Goal: Task Accomplishment & Management: Manage account settings

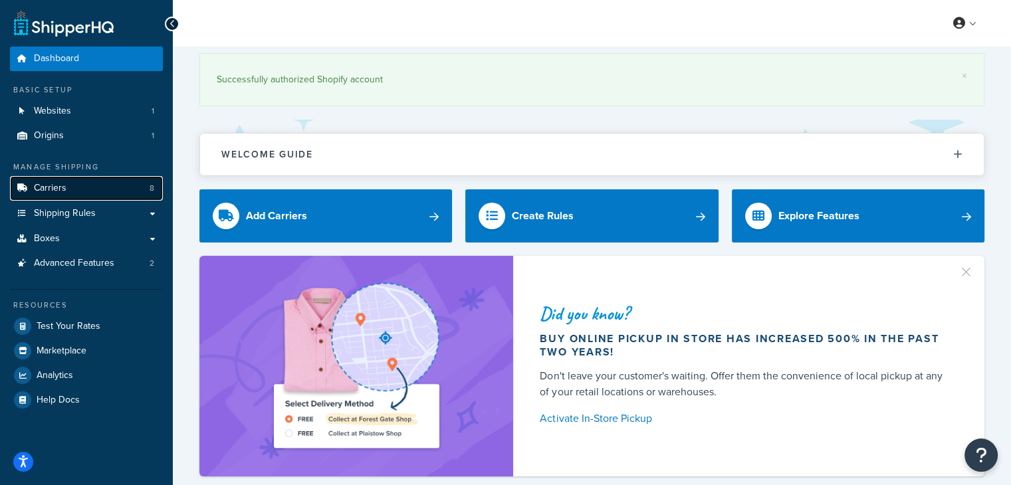
click at [104, 197] on link "Carriers 8" at bounding box center [86, 188] width 153 height 25
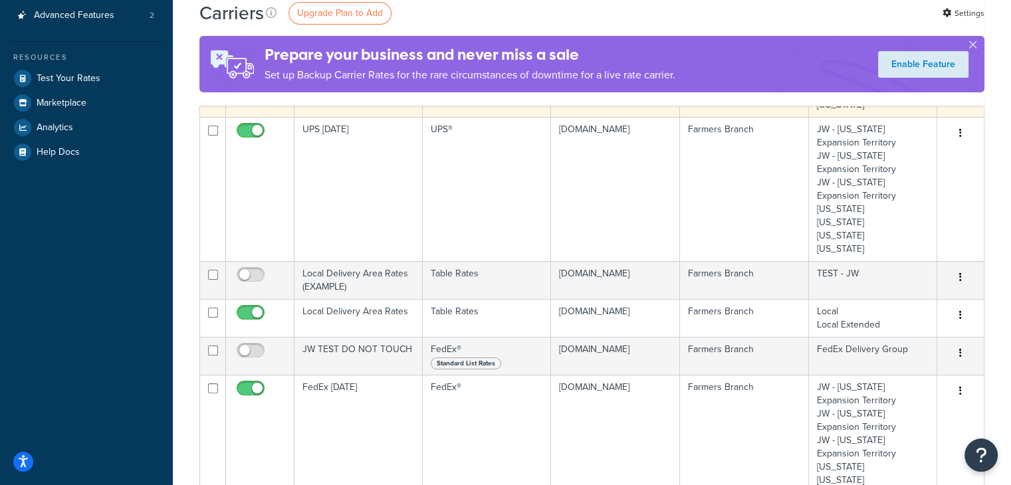
scroll to position [266, 0]
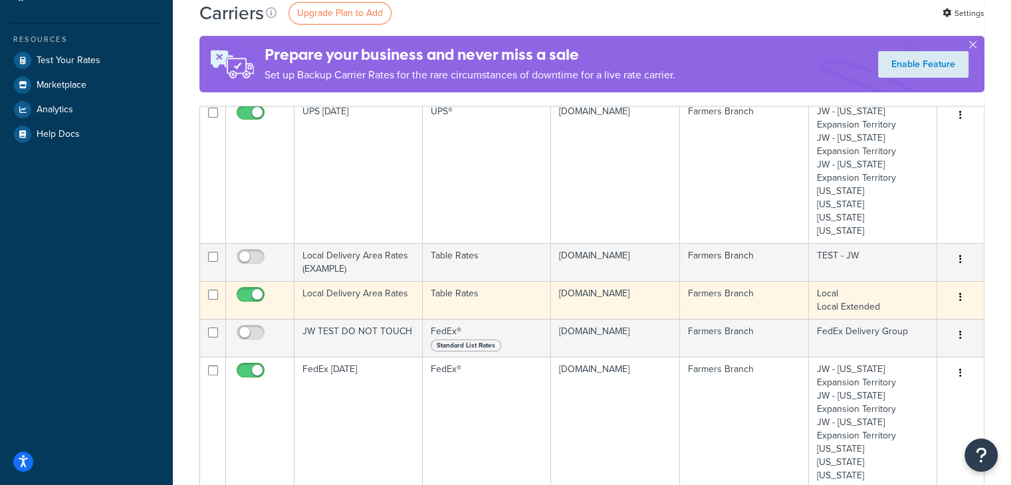
click at [351, 292] on td "Local Delivery Area Rates" at bounding box center [358, 300] width 128 height 38
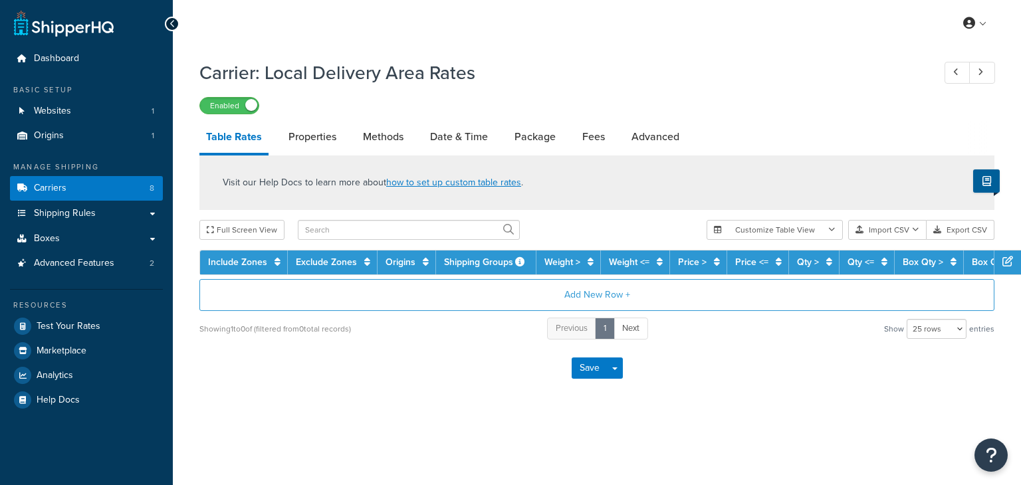
select select "25"
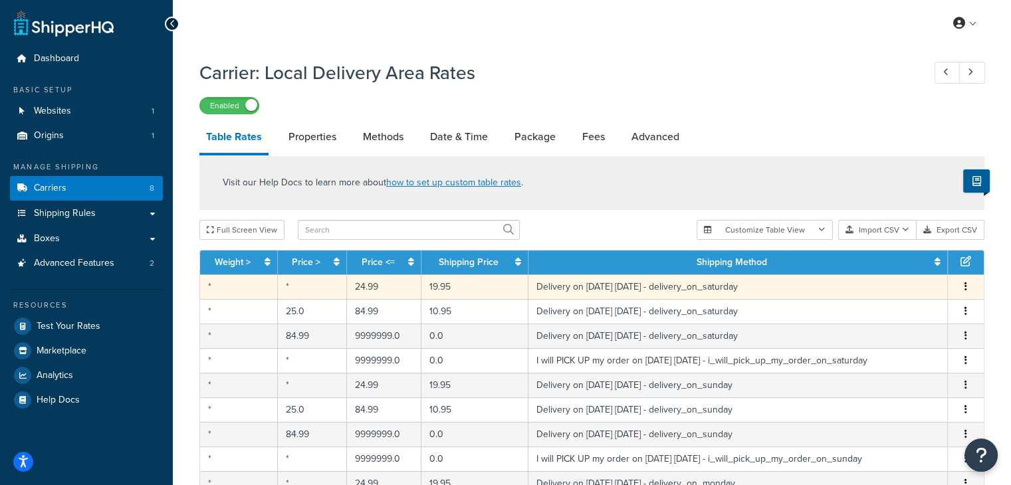
click at [246, 294] on td "*" at bounding box center [239, 287] width 78 height 25
select select "153761"
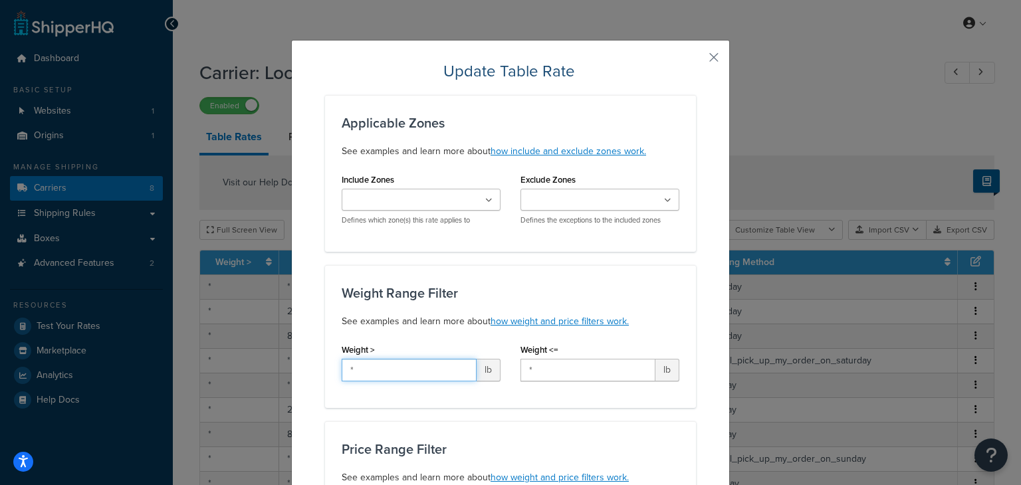
click at [392, 367] on input "*" at bounding box center [409, 370] width 135 height 23
click at [392, 366] on input "*" at bounding box center [409, 370] width 135 height 23
type input "9999"
click at [631, 277] on div "Weight Range Filter See examples and learn more about how weight and price filt…" at bounding box center [510, 336] width 371 height 143
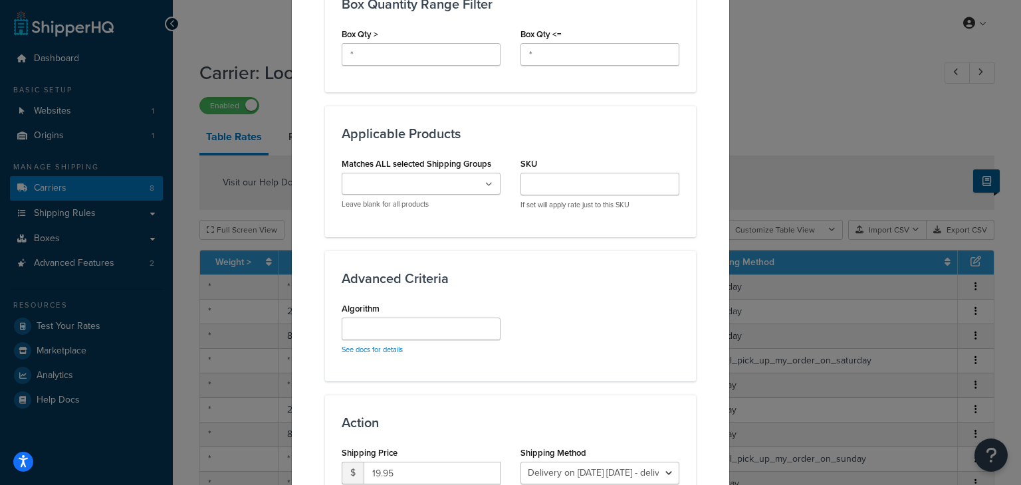
scroll to position [868, 0]
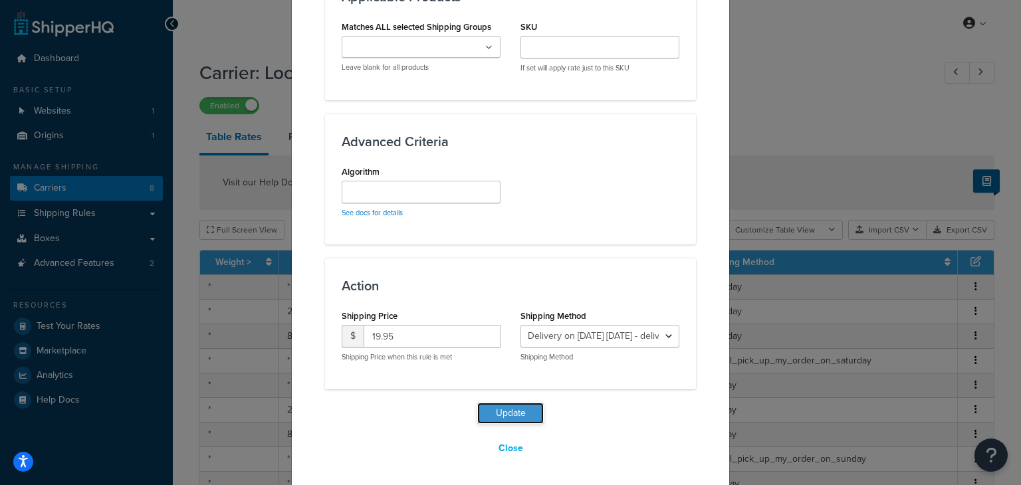
click at [509, 410] on button "Update" at bounding box center [510, 413] width 66 height 21
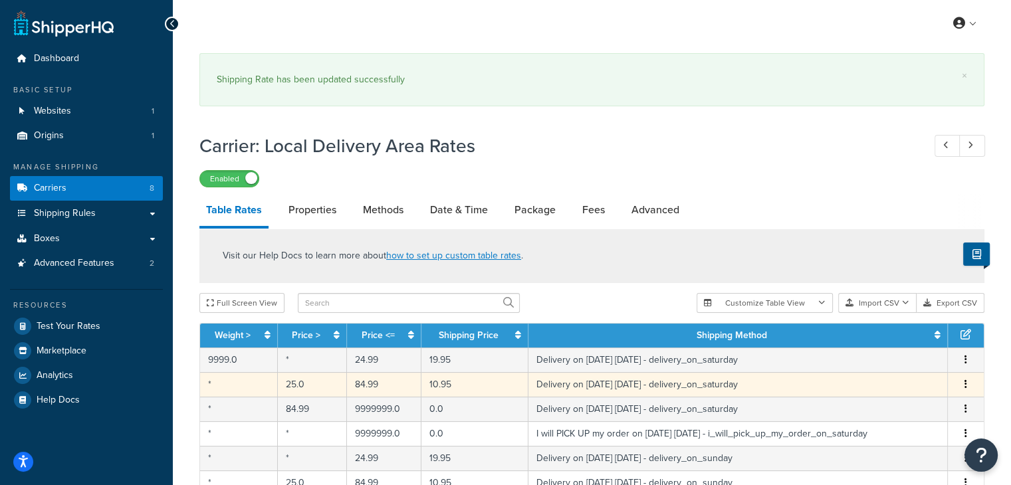
click at [232, 391] on td "*" at bounding box center [239, 384] width 78 height 25
select select "153761"
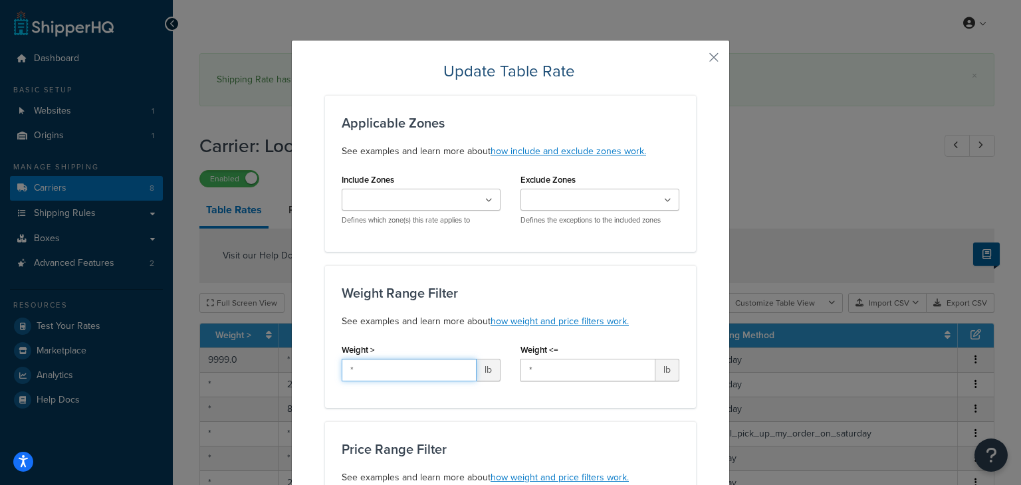
click at [415, 358] on div "Weight > * lb" at bounding box center [421, 360] width 159 height 41
click at [405, 378] on input "*" at bounding box center [409, 370] width 135 height 23
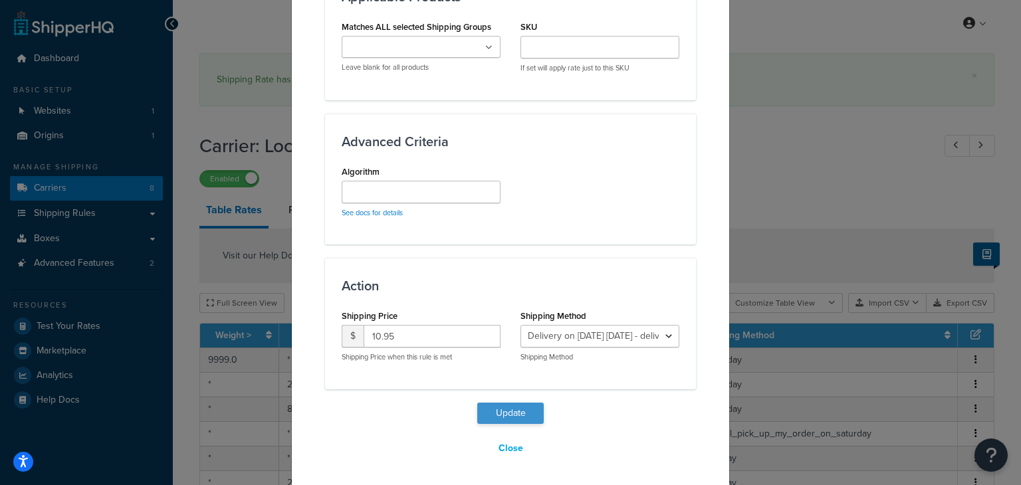
type input "9999"
click at [504, 413] on button "Update" at bounding box center [510, 413] width 66 height 21
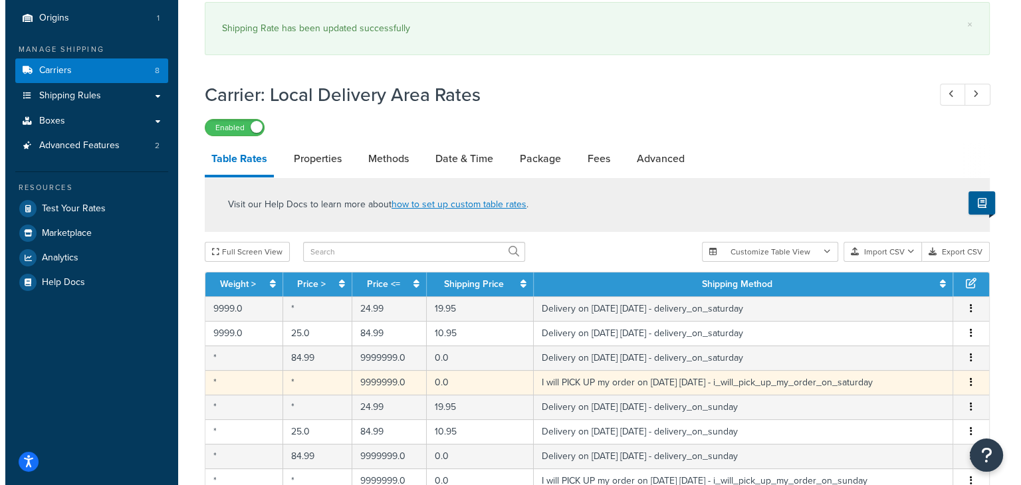
scroll to position [133, 0]
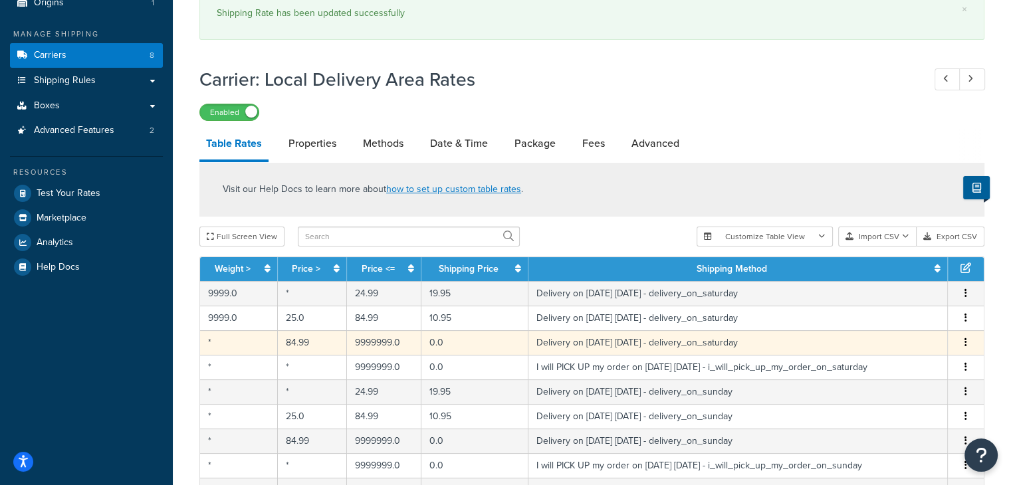
click at [241, 343] on td "*" at bounding box center [239, 342] width 78 height 25
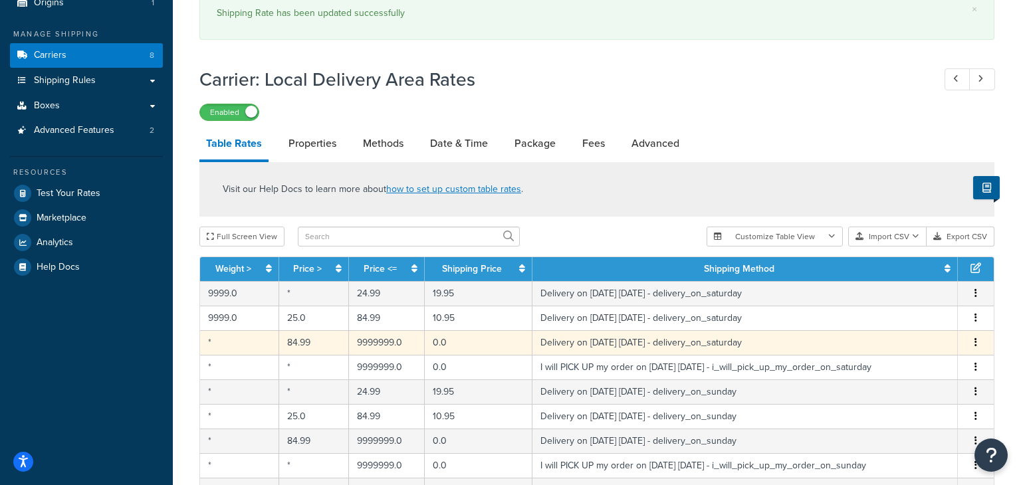
select select "153761"
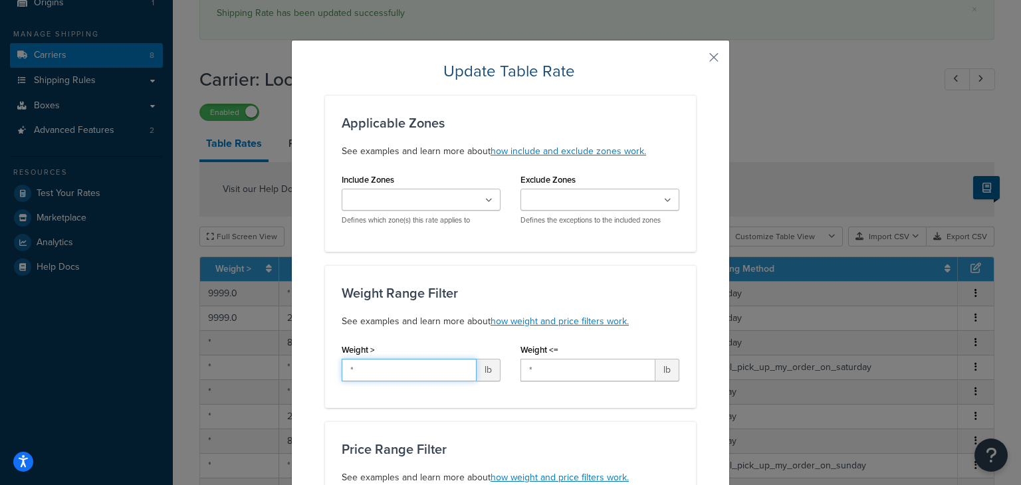
click at [411, 375] on input "*" at bounding box center [409, 370] width 135 height 23
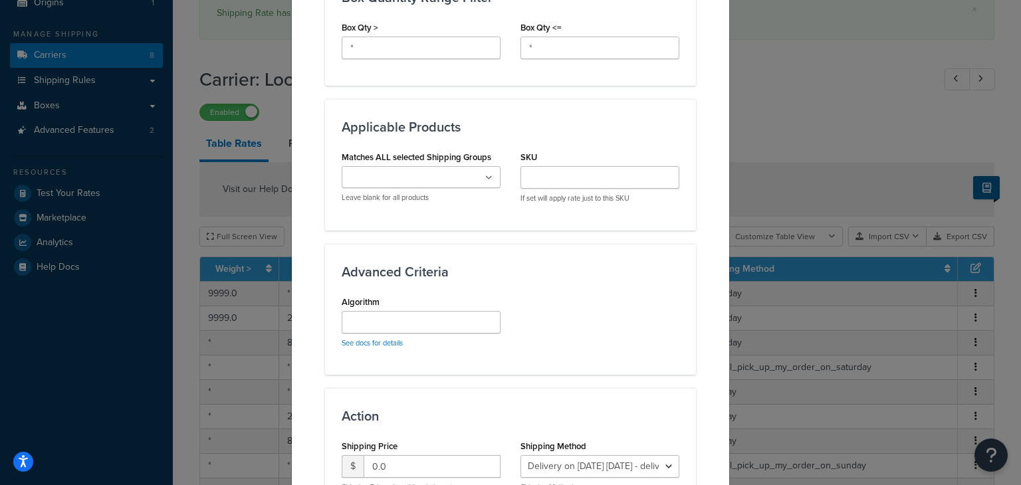
scroll to position [864, 0]
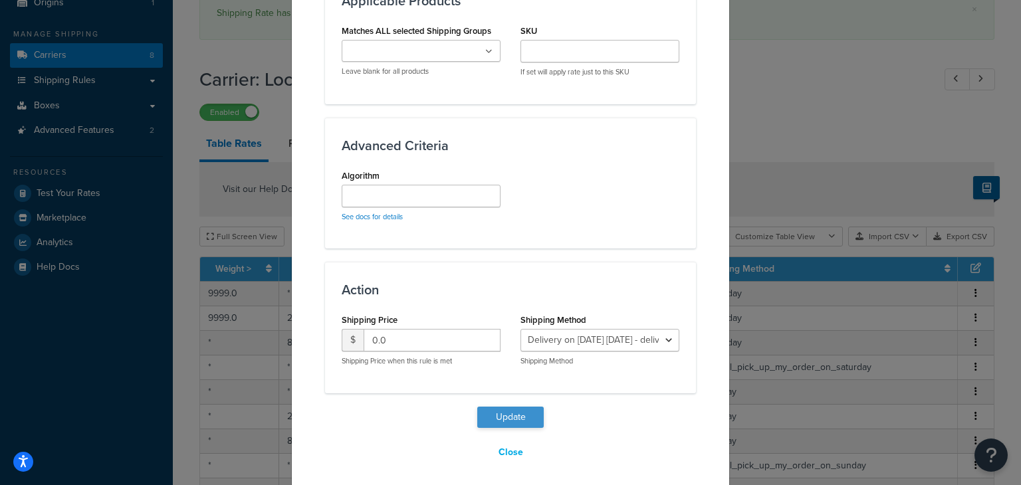
type input "9999"
click at [494, 420] on button "Update" at bounding box center [510, 417] width 66 height 21
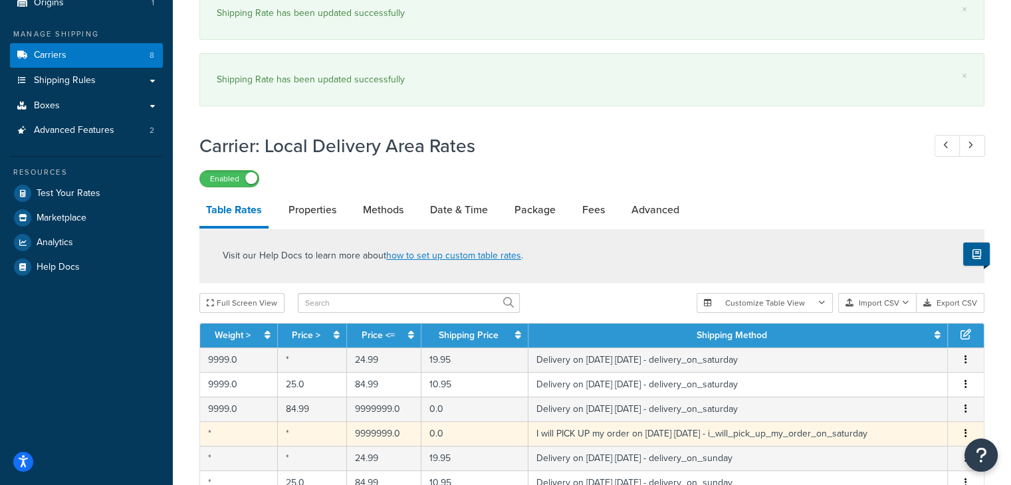
click at [228, 440] on td "*" at bounding box center [239, 433] width 78 height 25
select select "153762"
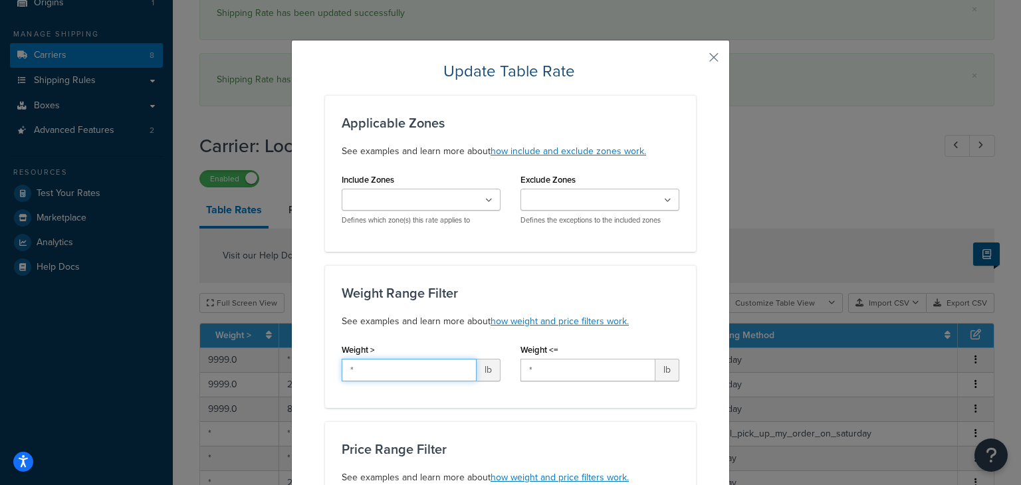
click at [393, 370] on input "*" at bounding box center [409, 370] width 135 height 23
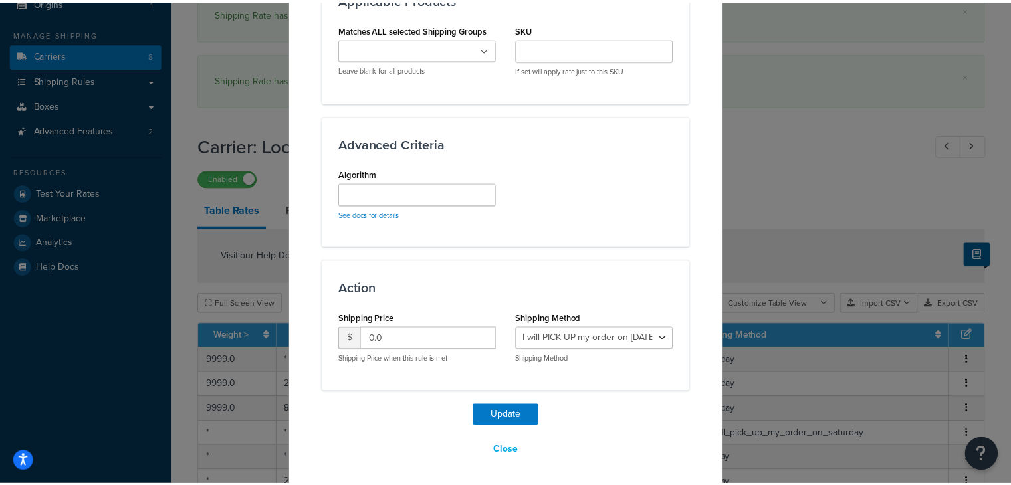
scroll to position [868, 0]
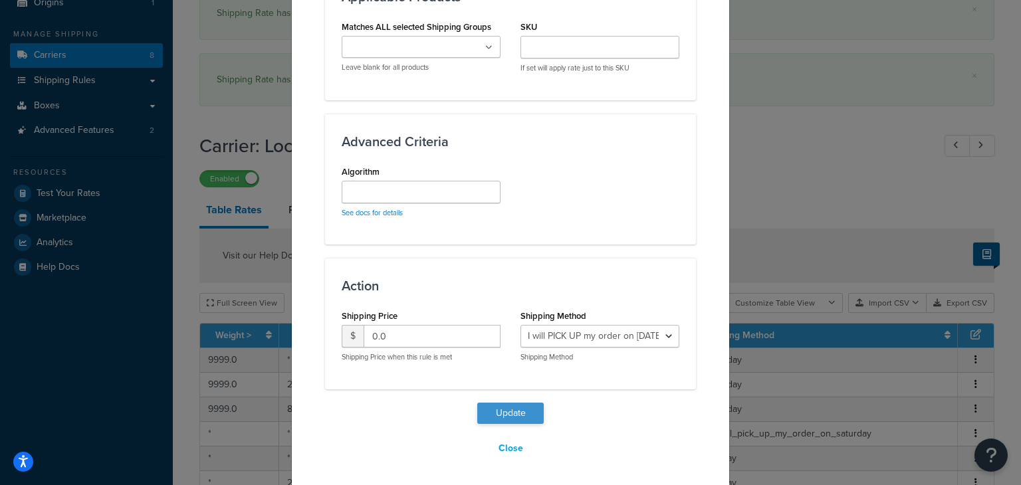
type input "9999"
click at [513, 410] on button "Update" at bounding box center [510, 413] width 66 height 21
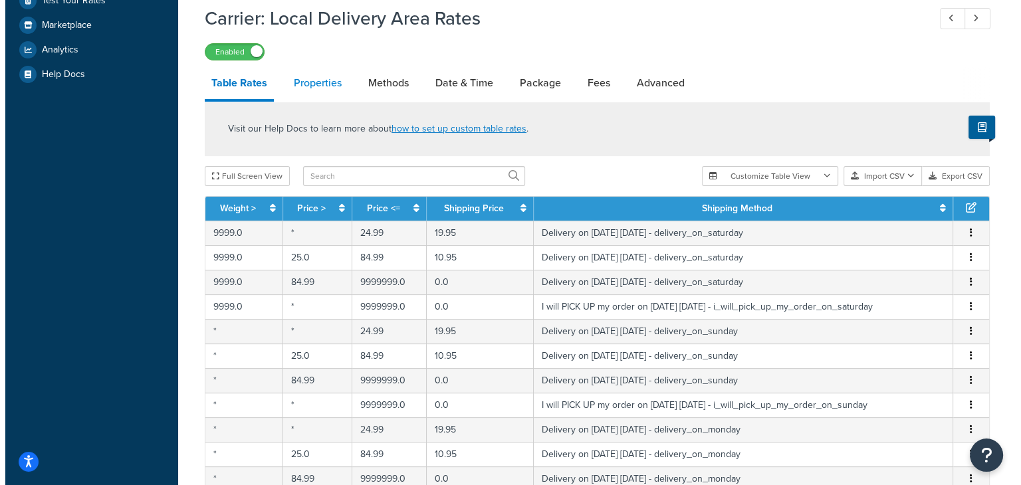
scroll to position [465, 0]
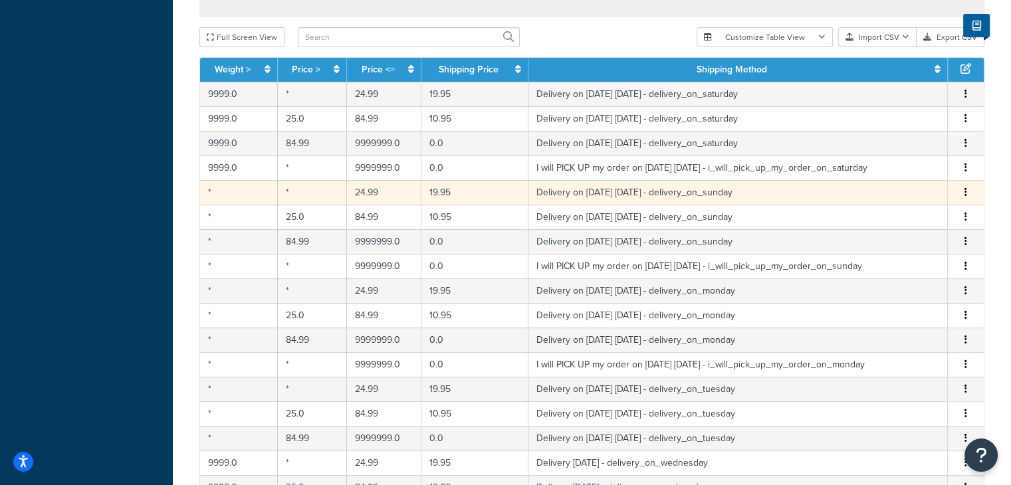
click at [243, 189] on td "*" at bounding box center [239, 192] width 78 height 25
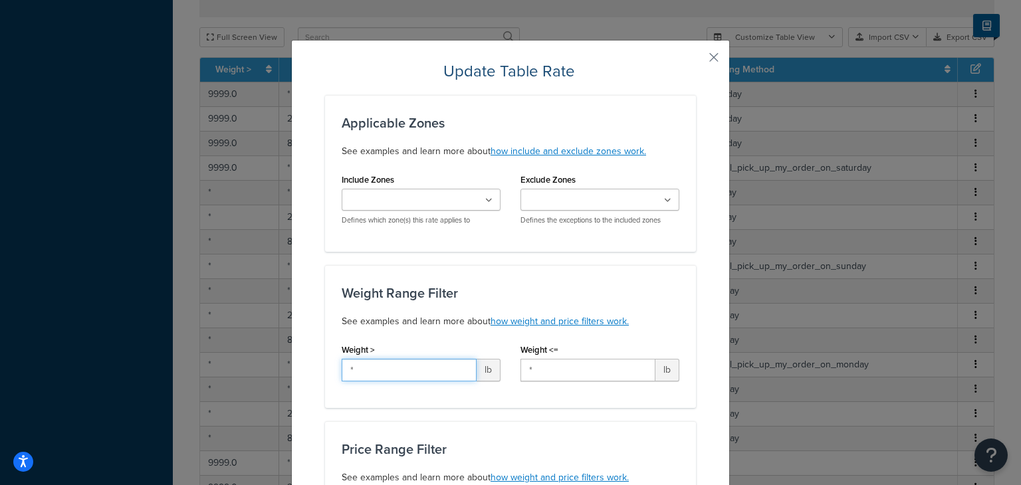
click at [384, 377] on input "*" at bounding box center [409, 370] width 135 height 23
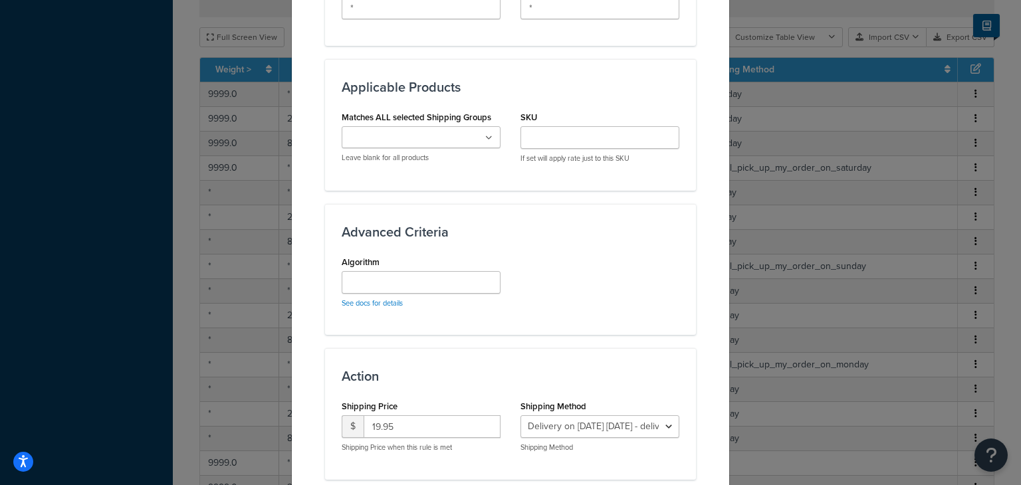
scroll to position [864, 0]
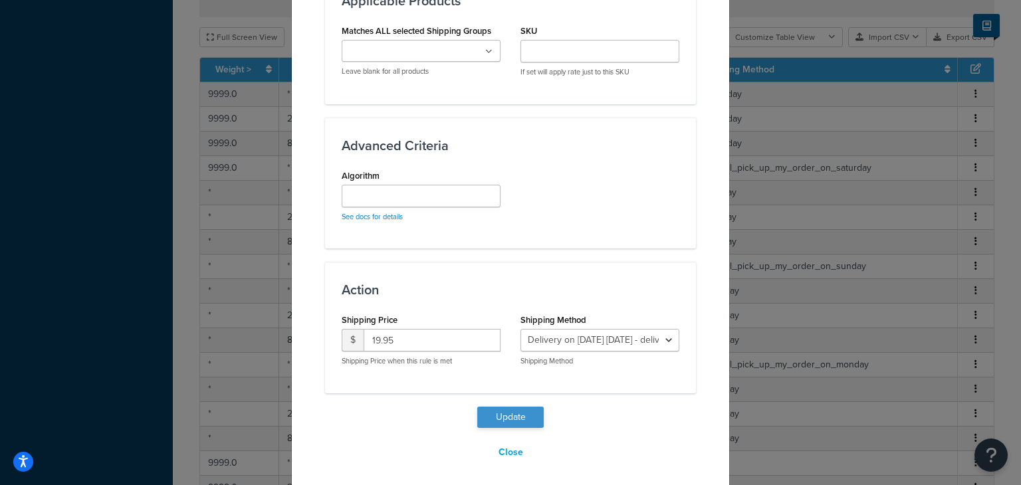
type input "9999"
click at [515, 414] on button "Update" at bounding box center [510, 417] width 66 height 21
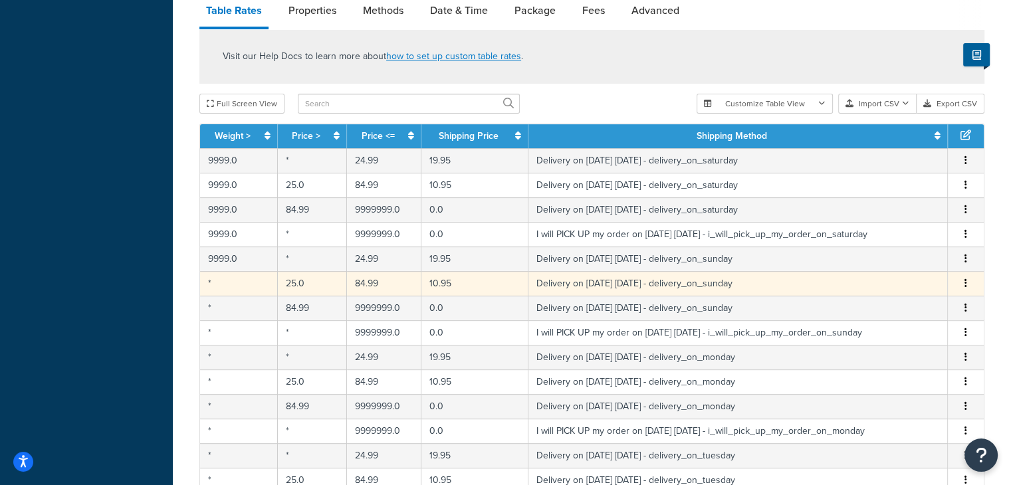
click at [221, 289] on td "*" at bounding box center [239, 283] width 78 height 25
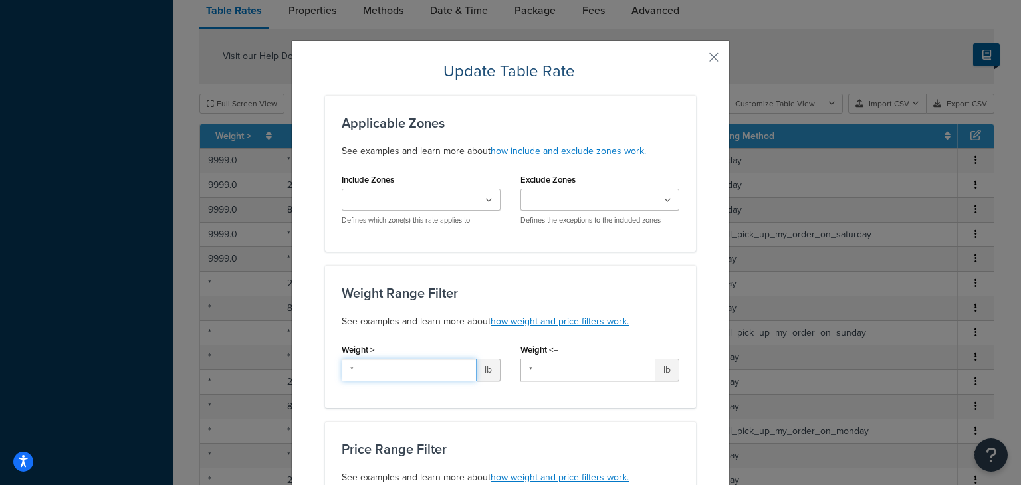
click at [383, 369] on input "*" at bounding box center [409, 370] width 135 height 23
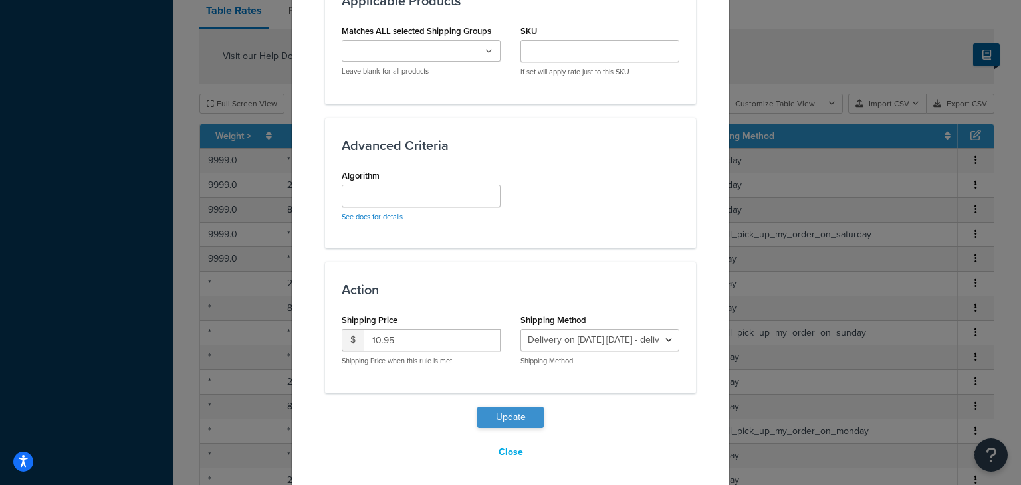
type input "9999"
click at [498, 418] on button "Update" at bounding box center [510, 417] width 66 height 21
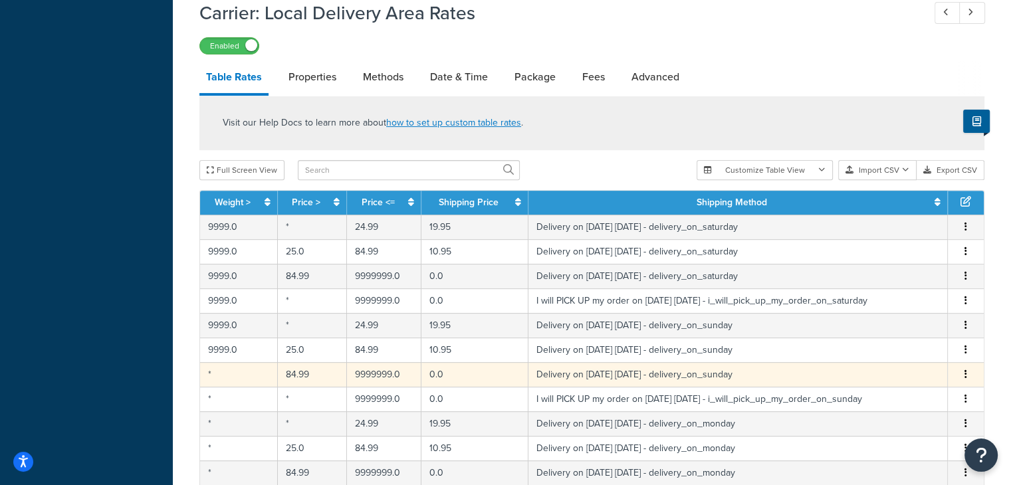
click at [231, 380] on td "*" at bounding box center [239, 374] width 78 height 25
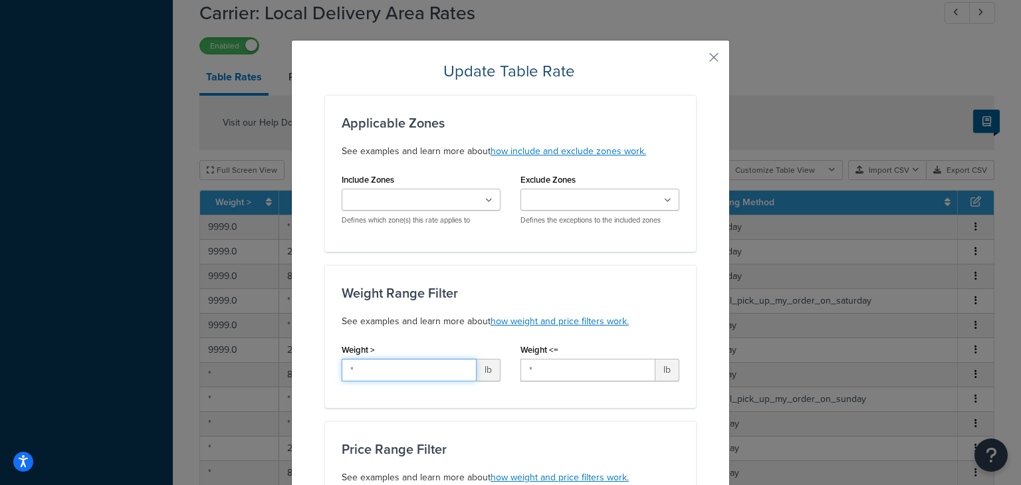
click at [385, 368] on input "*" at bounding box center [409, 370] width 135 height 23
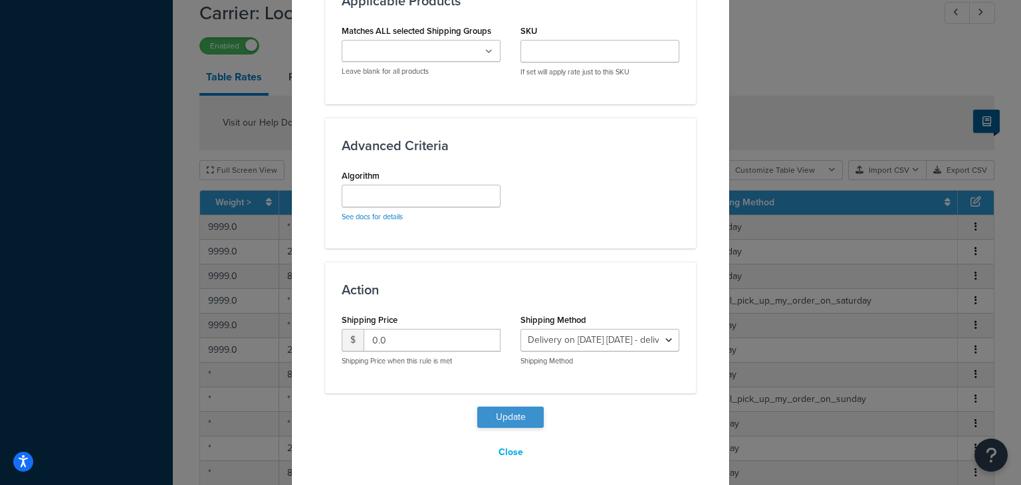
type input "9999"
click at [516, 416] on button "Update" at bounding box center [510, 417] width 66 height 21
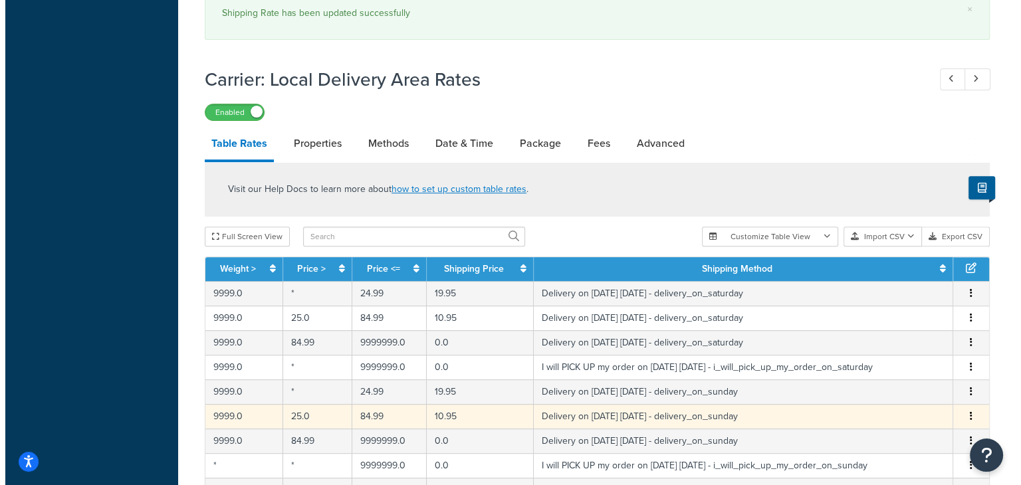
scroll to position [532, 0]
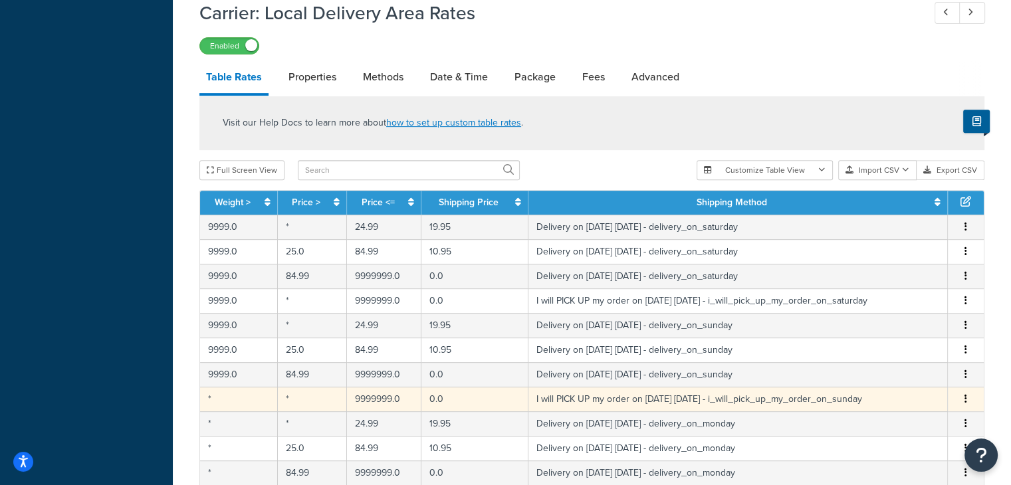
click at [236, 396] on td "*" at bounding box center [239, 399] width 78 height 25
select select "141008"
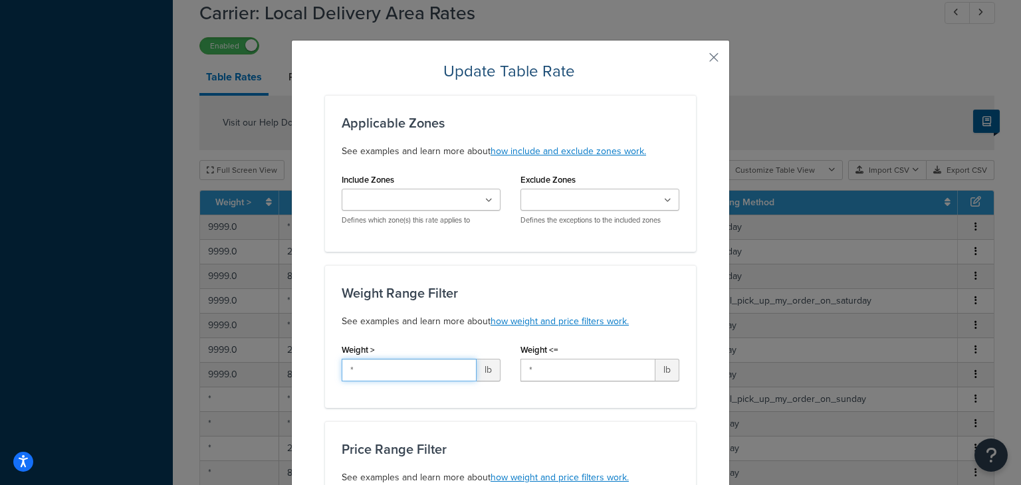
click at [384, 369] on input "*" at bounding box center [409, 370] width 135 height 23
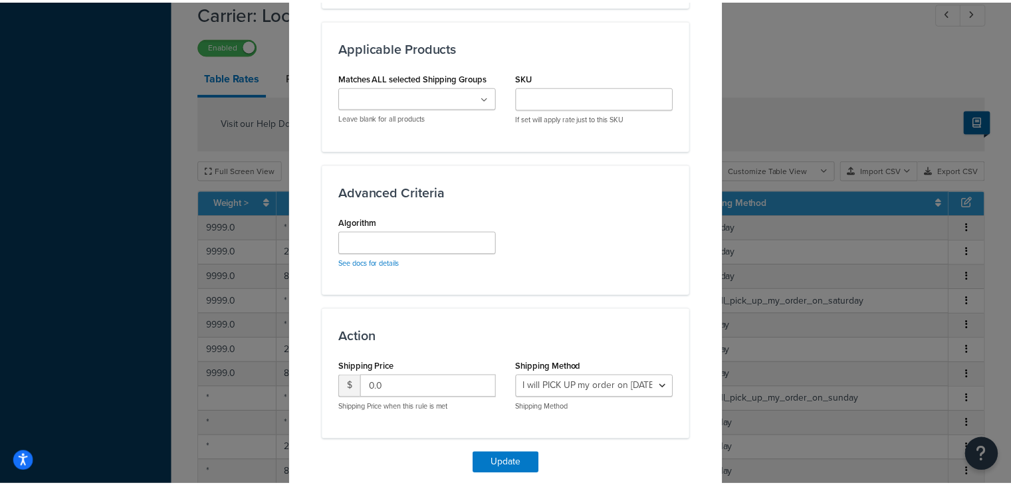
scroll to position [868, 0]
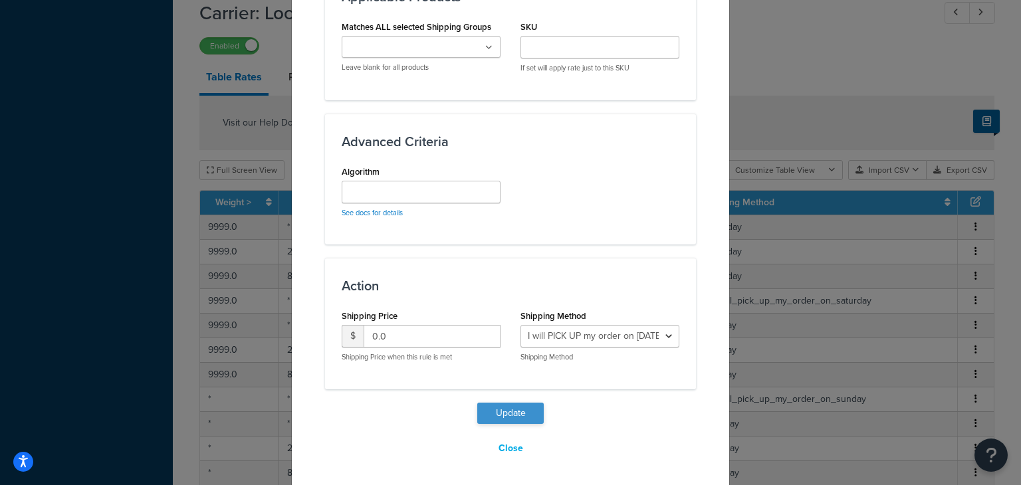
type input "9999"
click at [528, 407] on button "Update" at bounding box center [510, 413] width 66 height 21
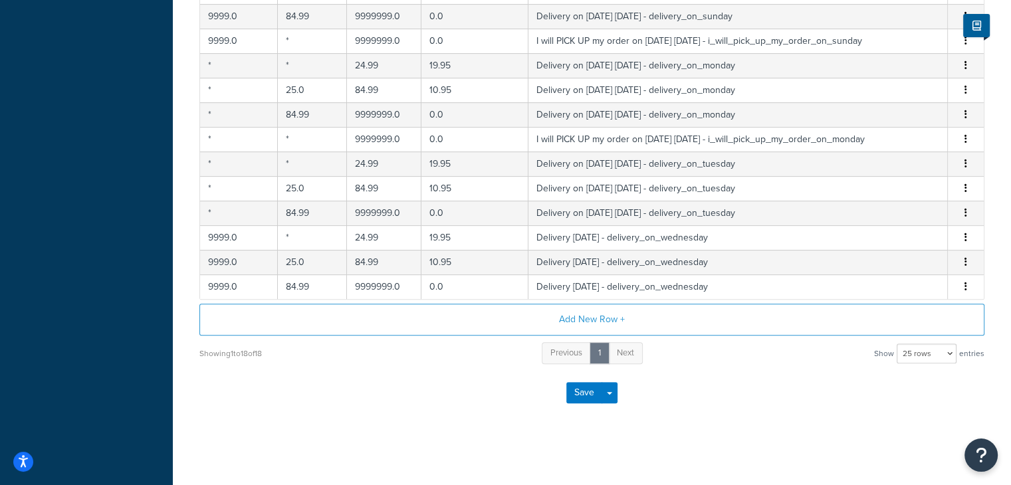
scroll to position [417, 0]
